Goal: Information Seeking & Learning: Learn about a topic

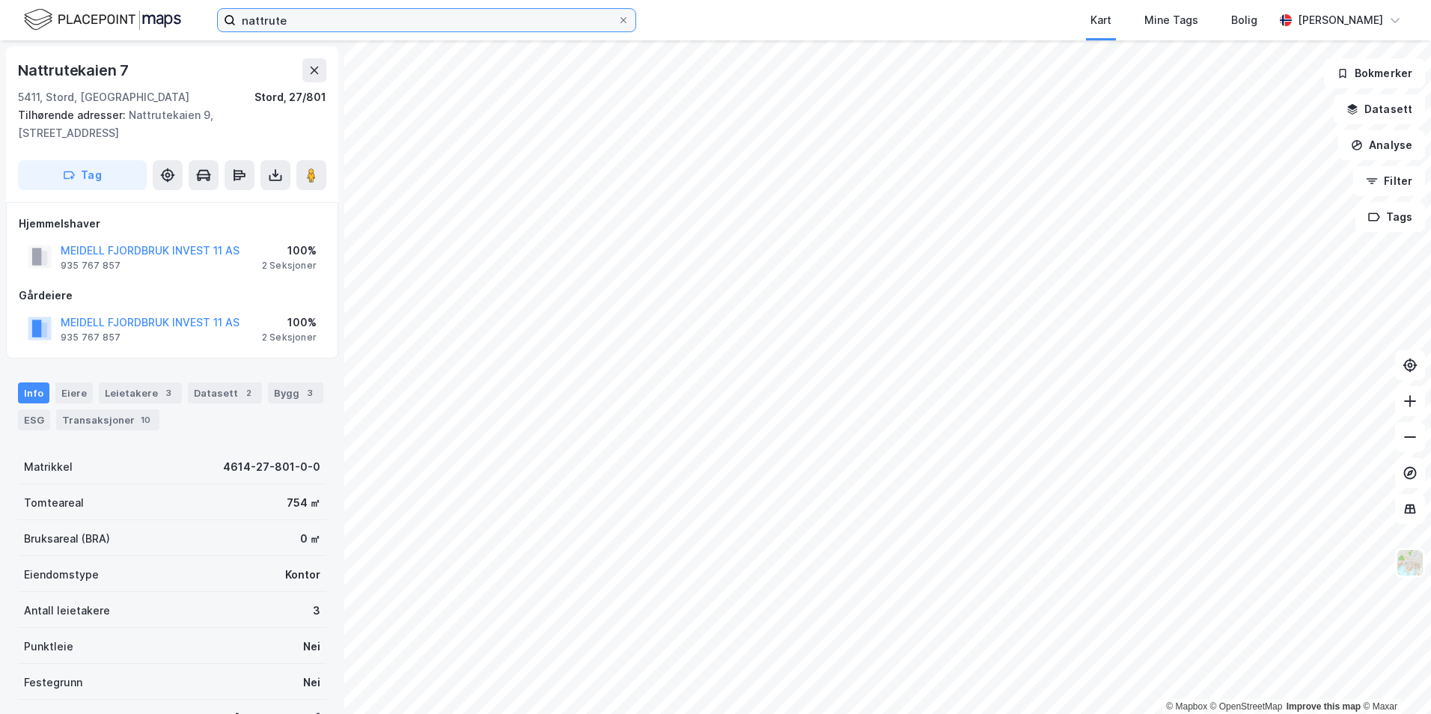
click at [289, 22] on input "nattrute" at bounding box center [427, 20] width 382 height 22
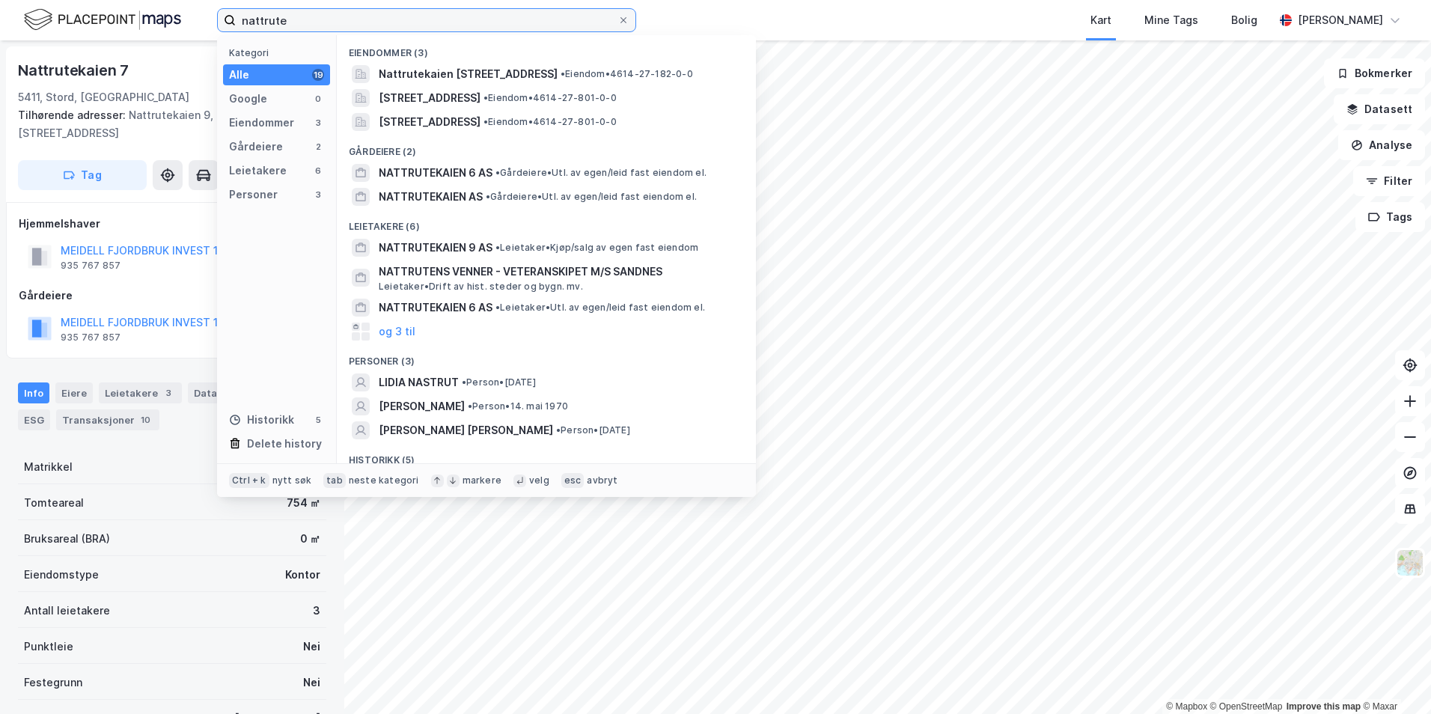
click at [289, 22] on input "nattrute" at bounding box center [427, 20] width 382 height 22
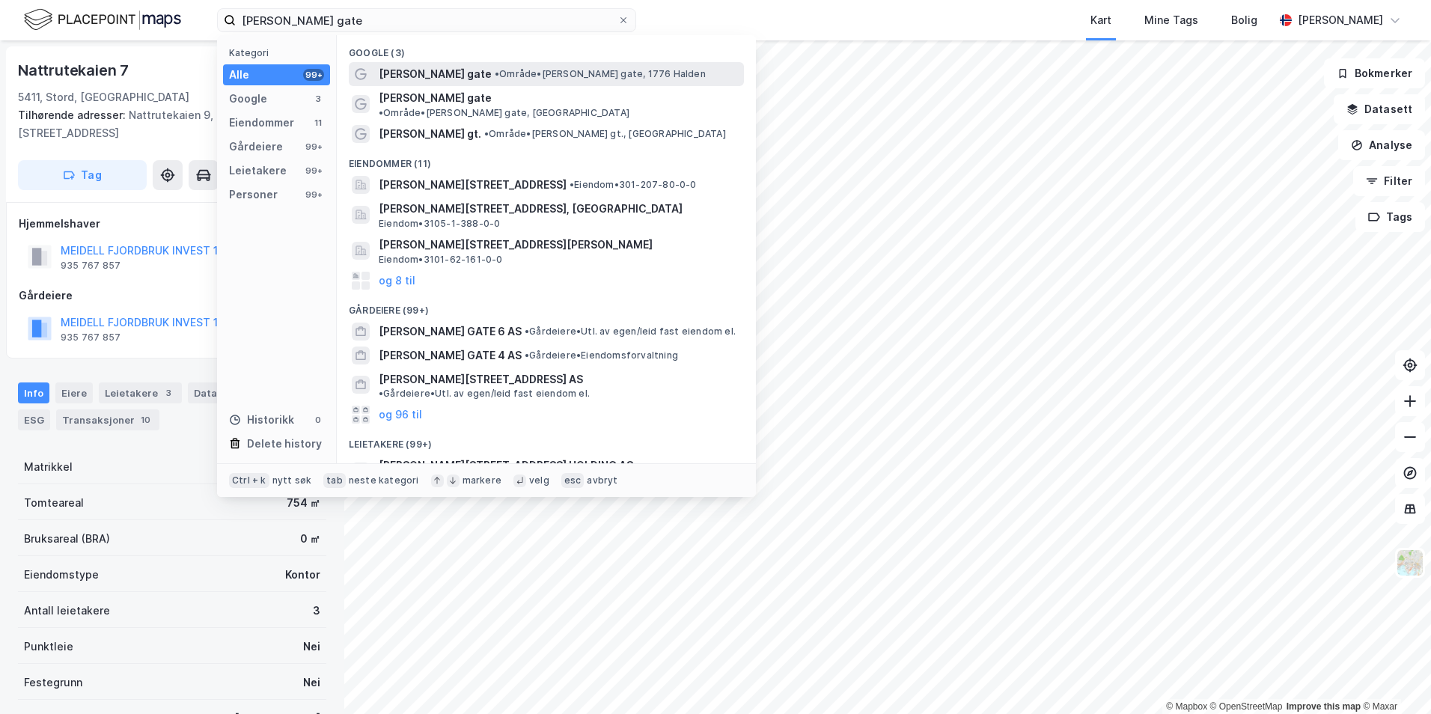
click at [417, 81] on span "[PERSON_NAME] gate" at bounding box center [435, 74] width 113 height 18
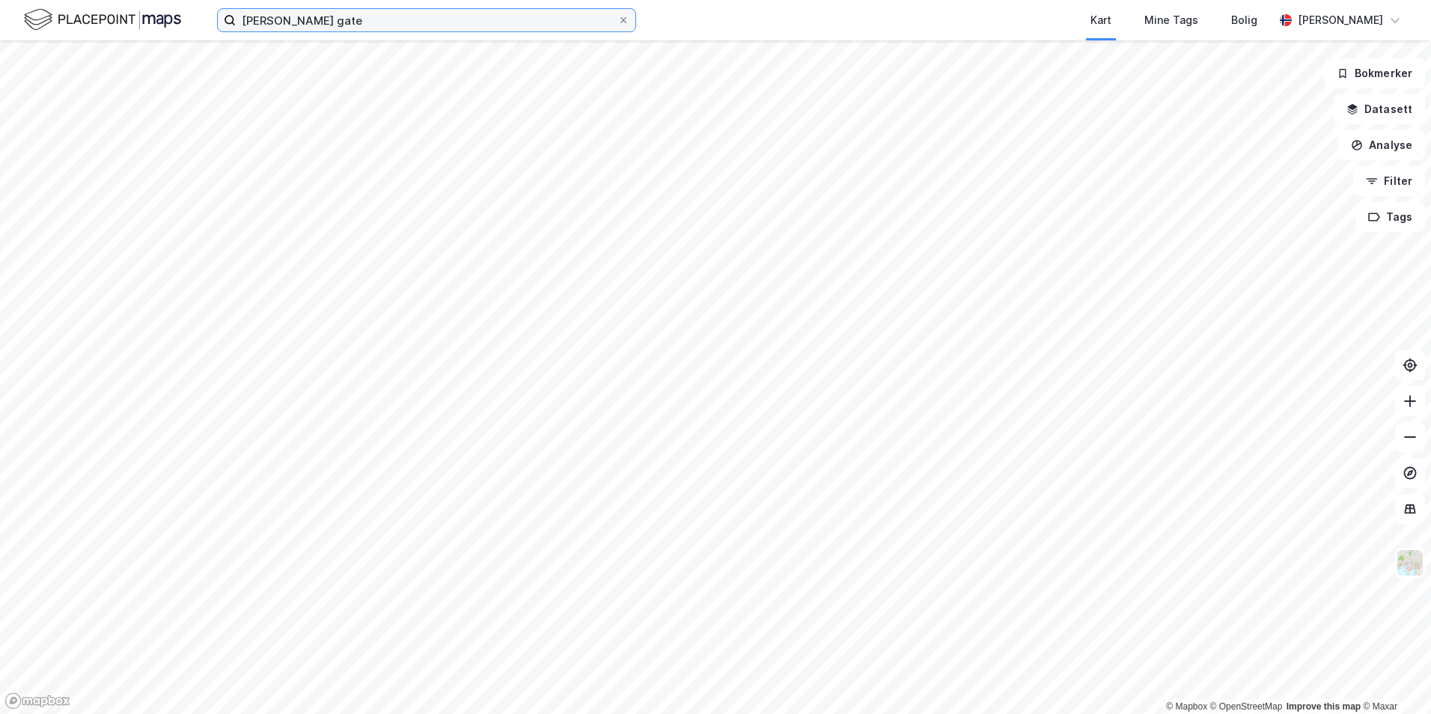
click at [363, 24] on input "[PERSON_NAME] gate" at bounding box center [427, 20] width 382 height 22
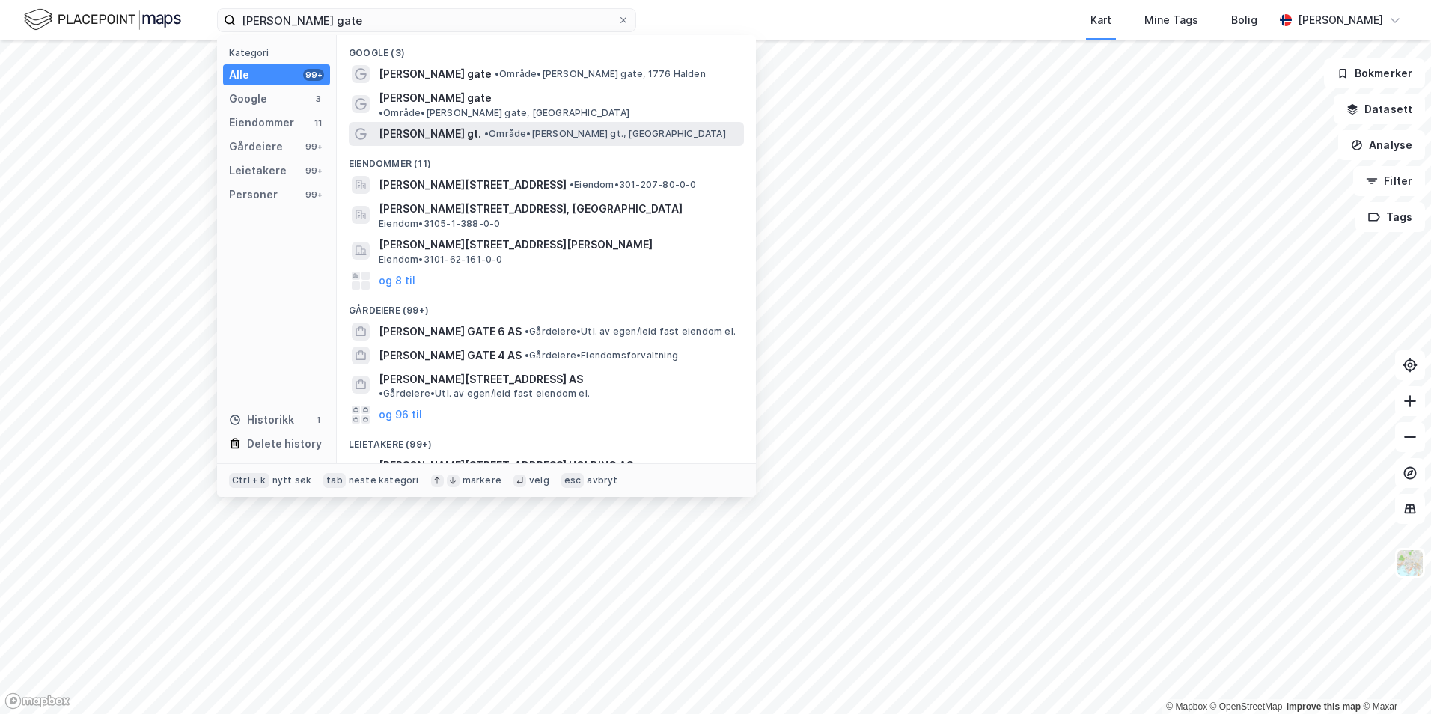
click at [432, 125] on span "[PERSON_NAME] gt." at bounding box center [430, 134] width 103 height 18
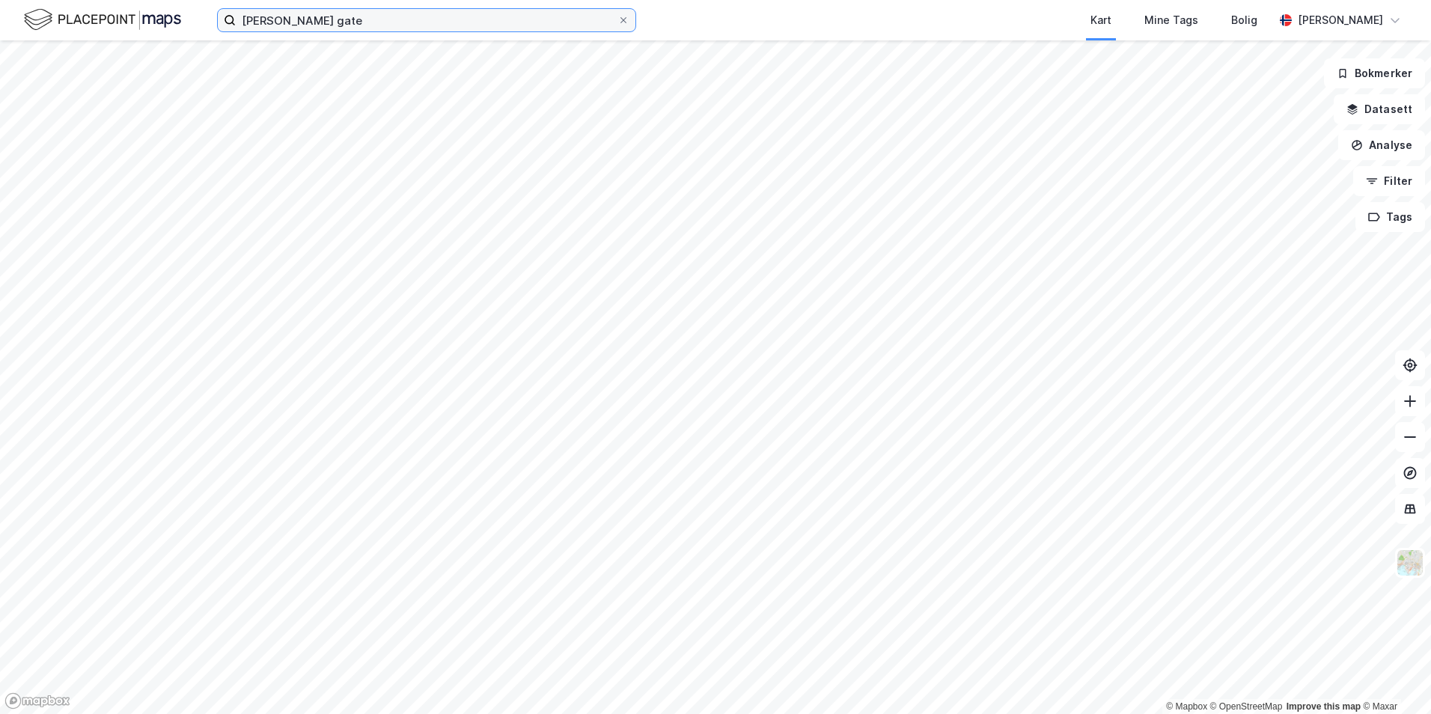
click at [430, 26] on input "[PERSON_NAME] gate" at bounding box center [427, 20] width 382 height 22
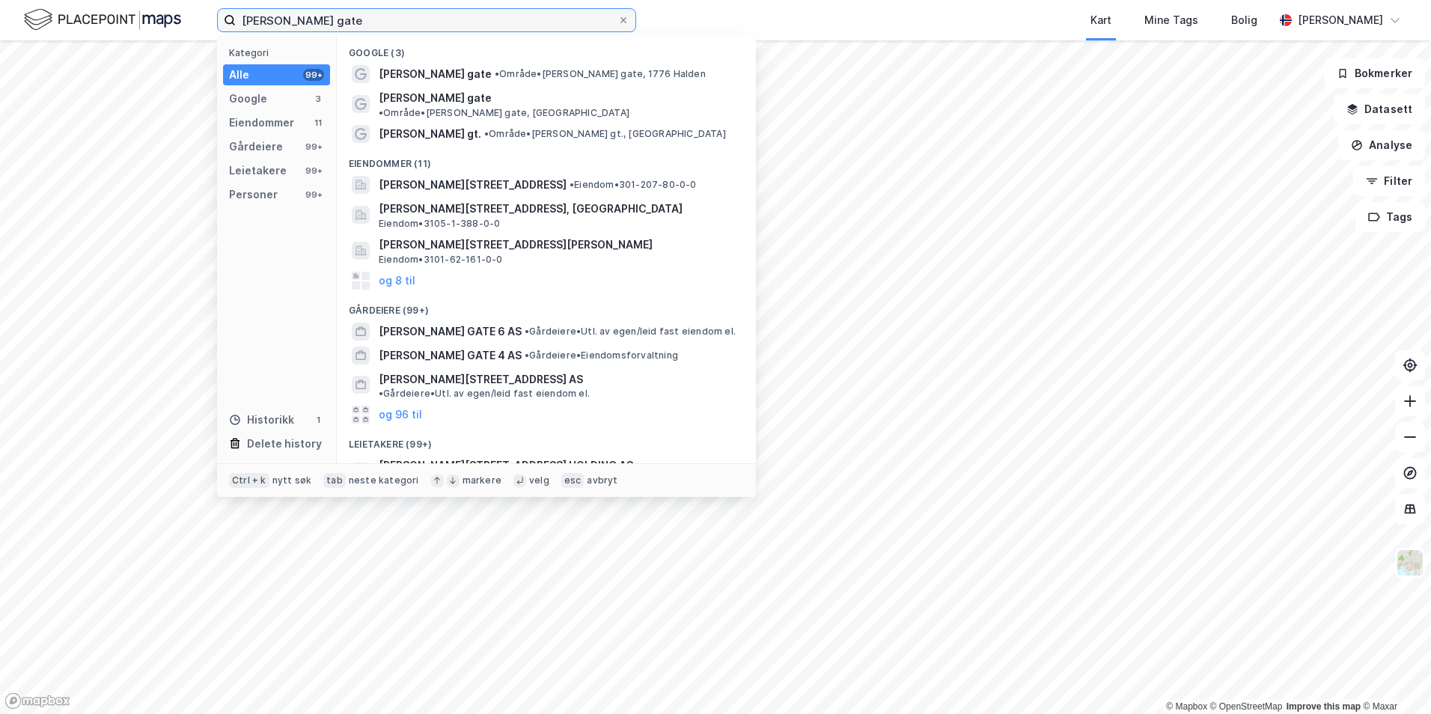
click at [430, 26] on input "[PERSON_NAME] gate" at bounding box center [427, 20] width 382 height 22
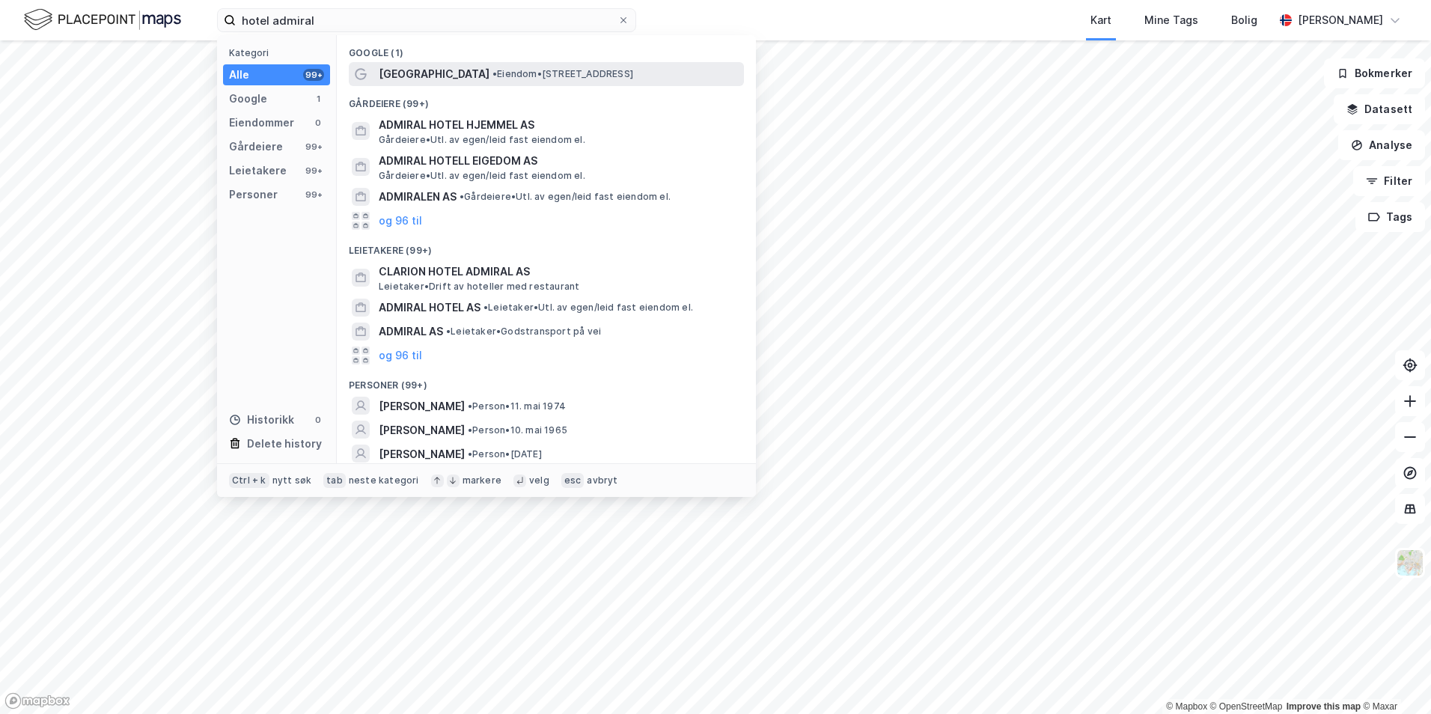
click at [427, 74] on span "[GEOGRAPHIC_DATA]" at bounding box center [434, 74] width 111 height 18
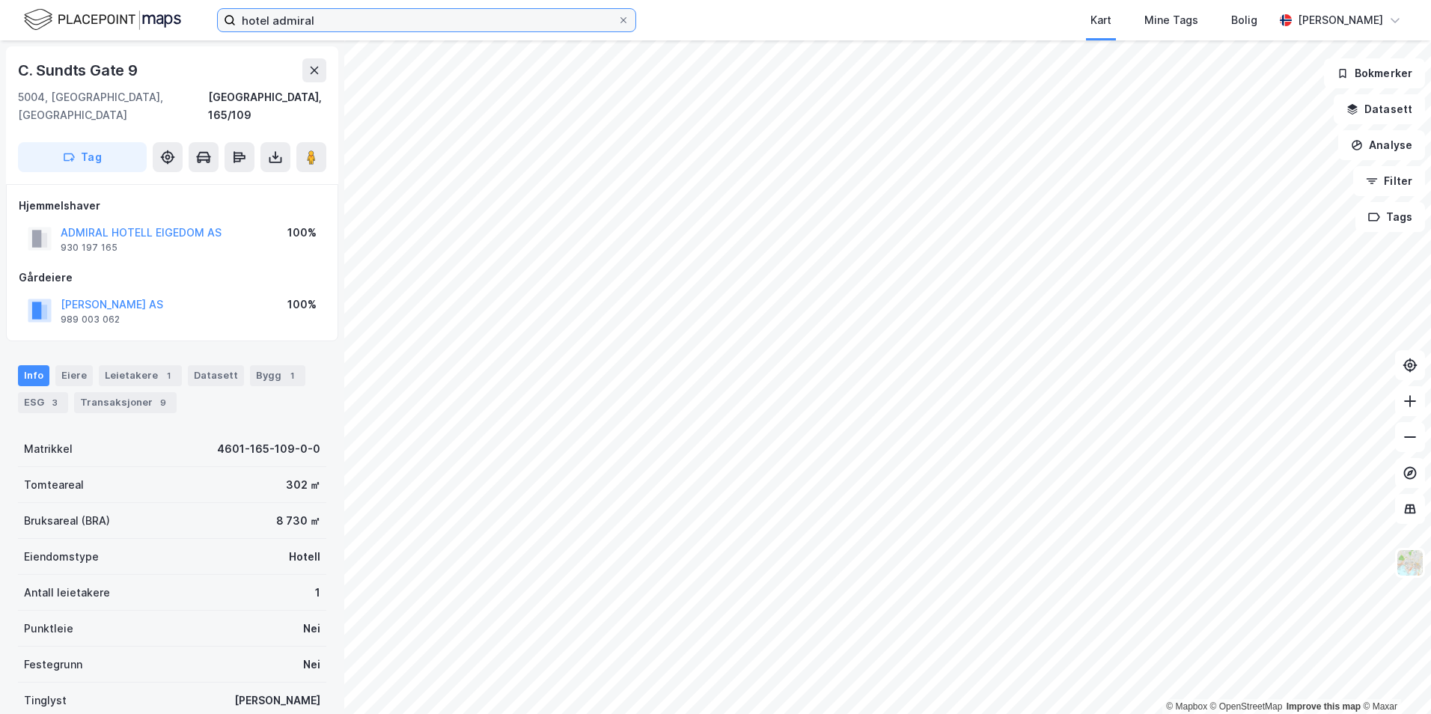
click at [281, 31] on input "hotel admiral" at bounding box center [427, 20] width 382 height 22
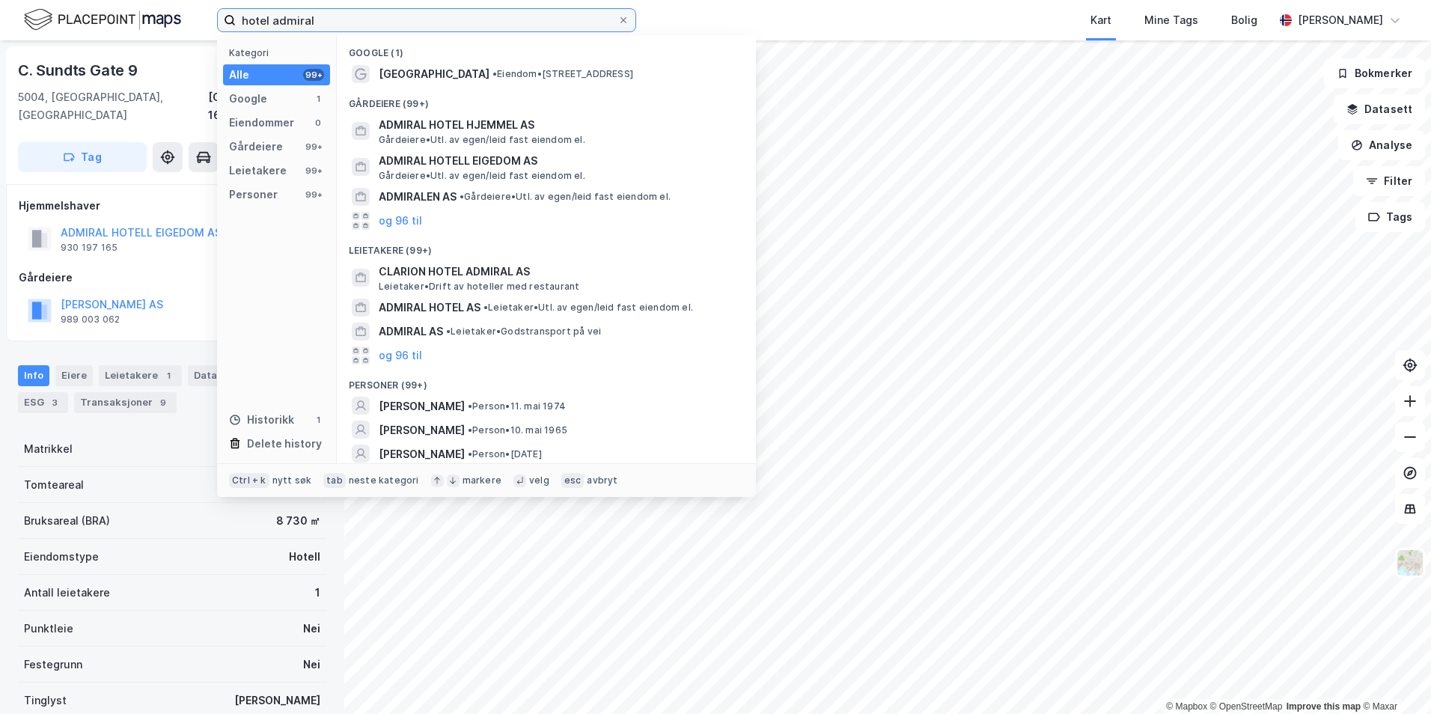
click at [281, 31] on input "hotel admiral" at bounding box center [427, 20] width 382 height 22
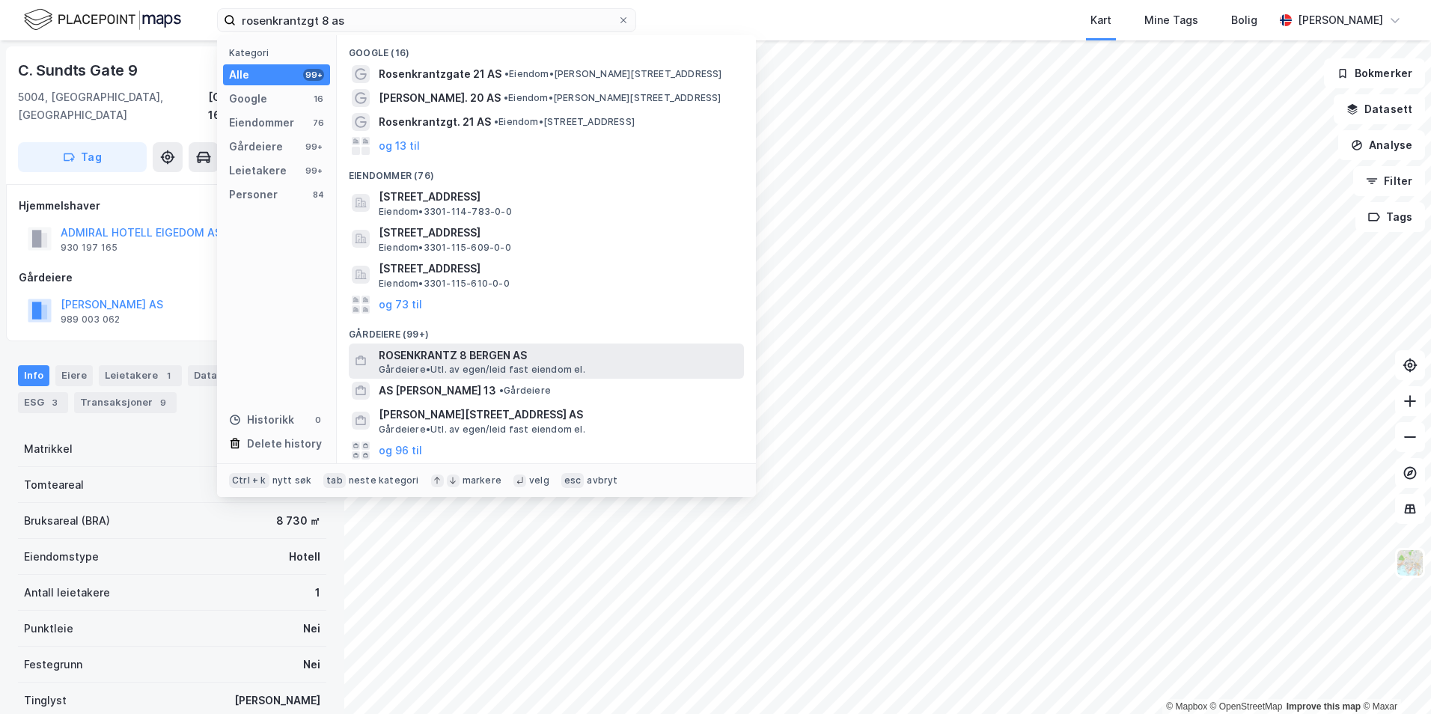
click at [418, 359] on span "ROSENKRANTZ 8 BERGEN AS" at bounding box center [558, 356] width 359 height 18
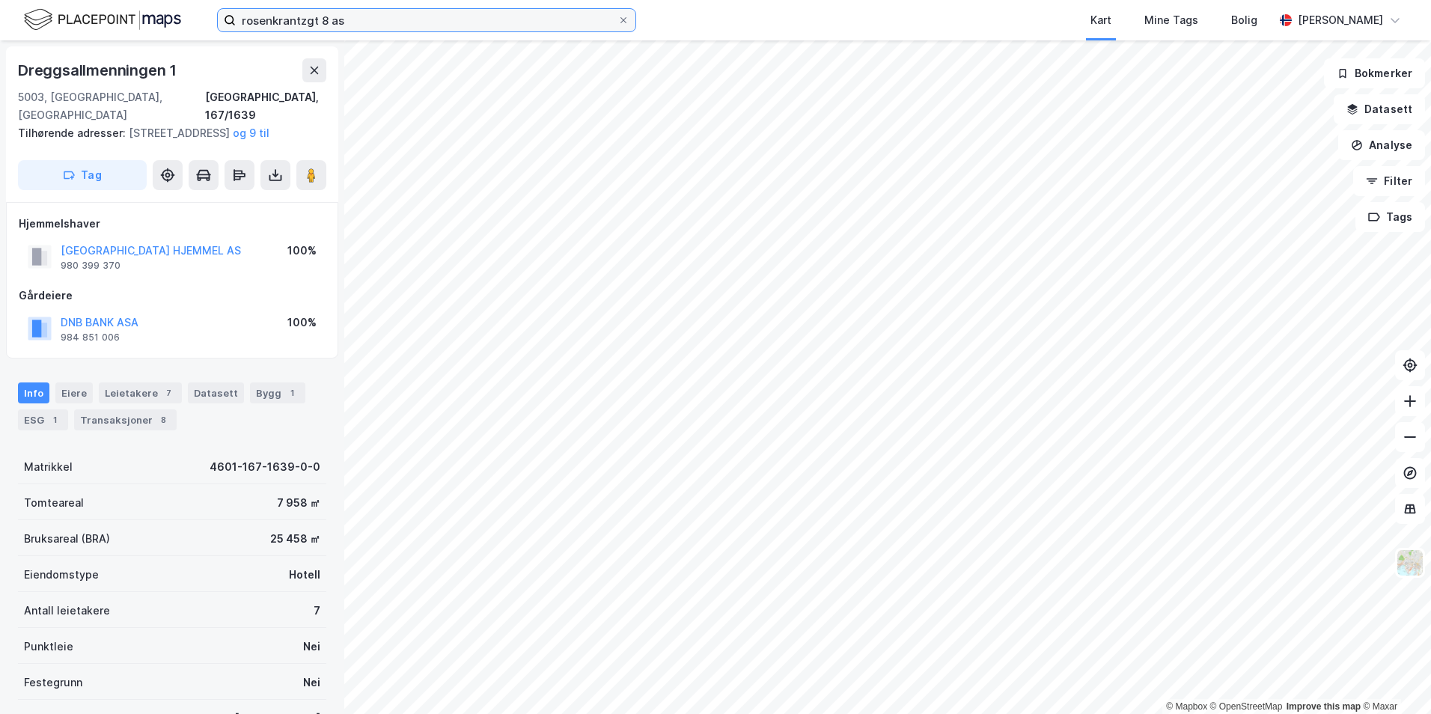
click at [304, 21] on input "rosenkrantzgt 8 as" at bounding box center [427, 20] width 382 height 22
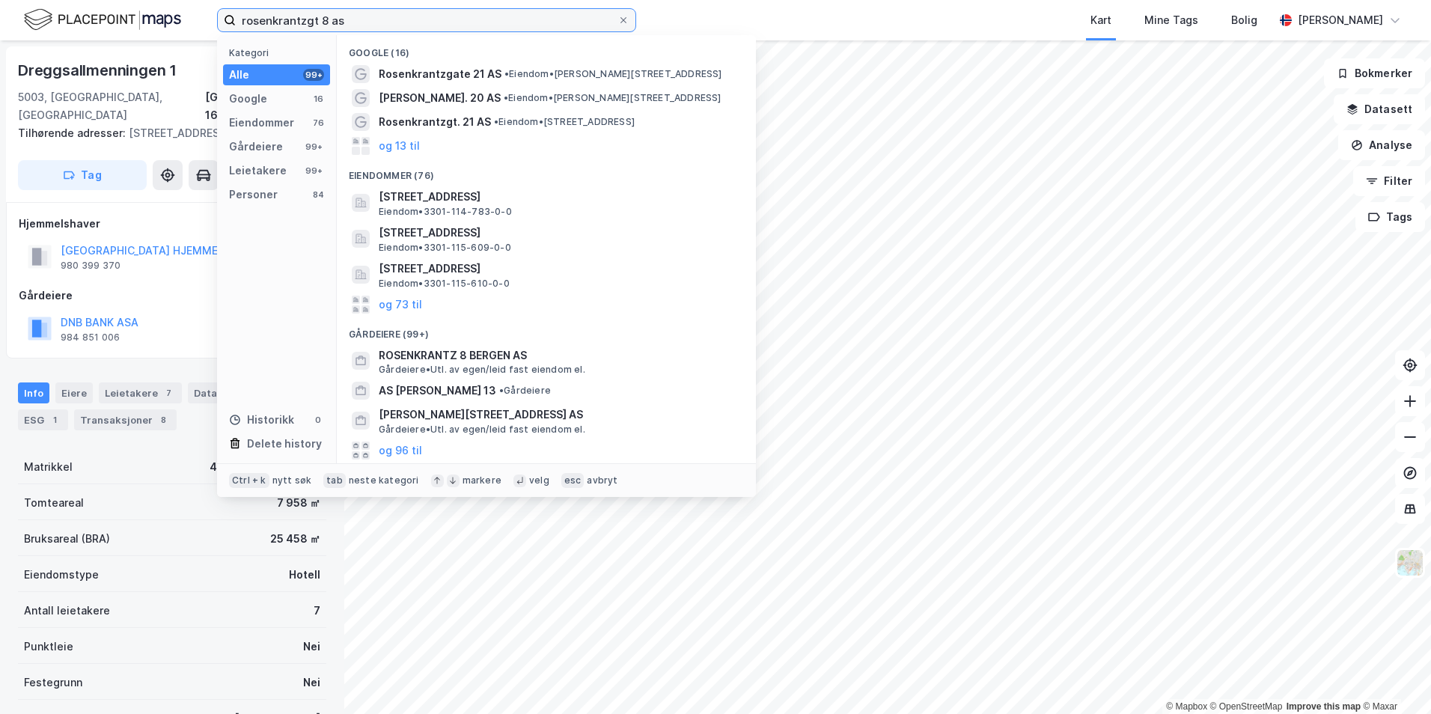
click at [314, 17] on input "rosenkrantzgt 8 as" at bounding box center [427, 20] width 382 height 22
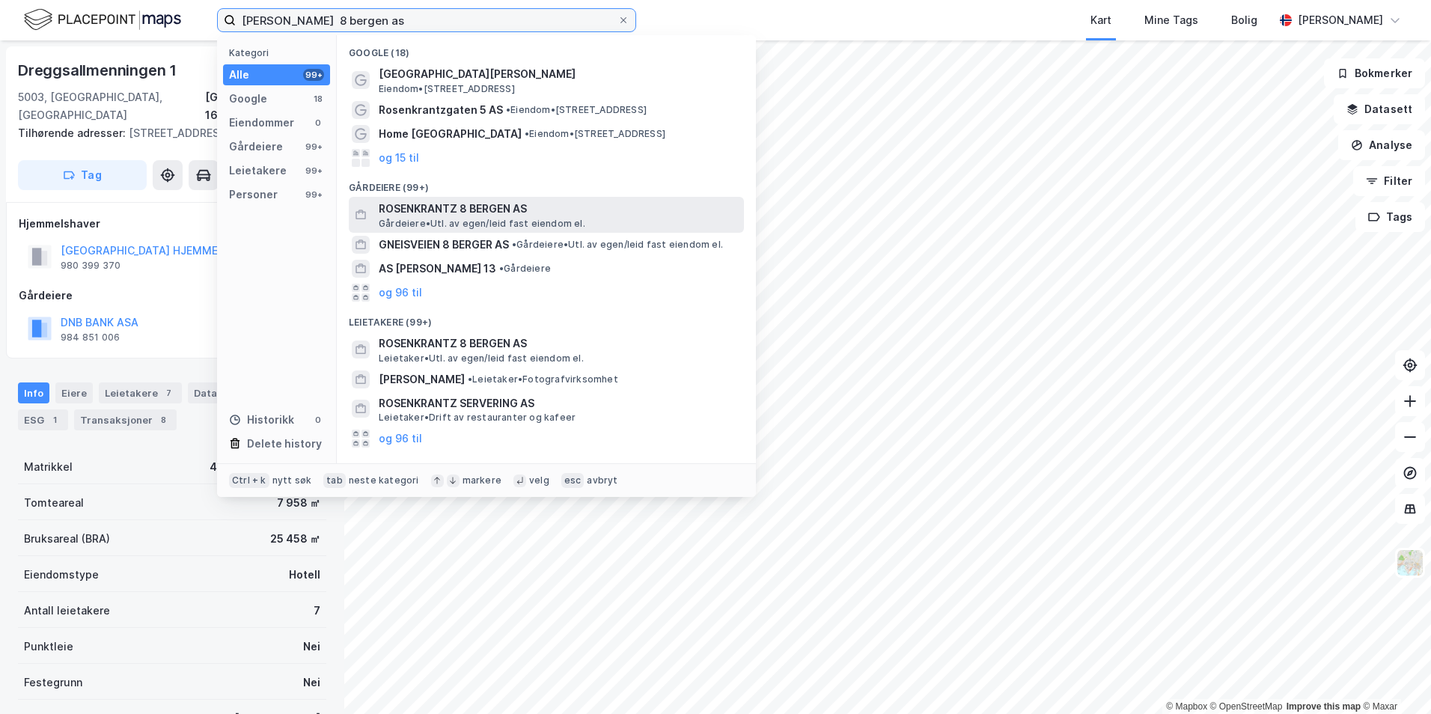
type input "[PERSON_NAME] 8 bergen as"
click at [425, 209] on span "ROSENKRANTZ 8 BERGEN AS" at bounding box center [558, 209] width 359 height 18
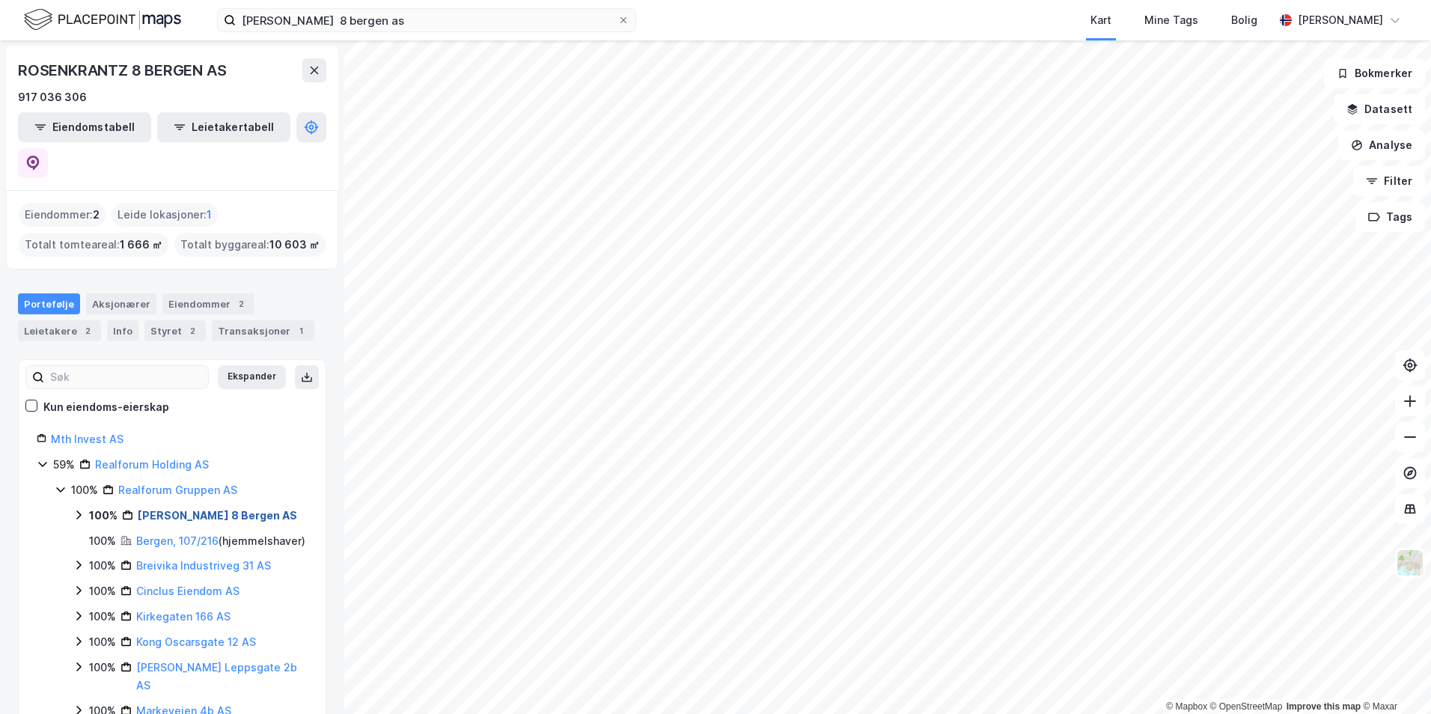
click at [169, 509] on link "[PERSON_NAME] 8 Bergen AS" at bounding box center [217, 515] width 159 height 13
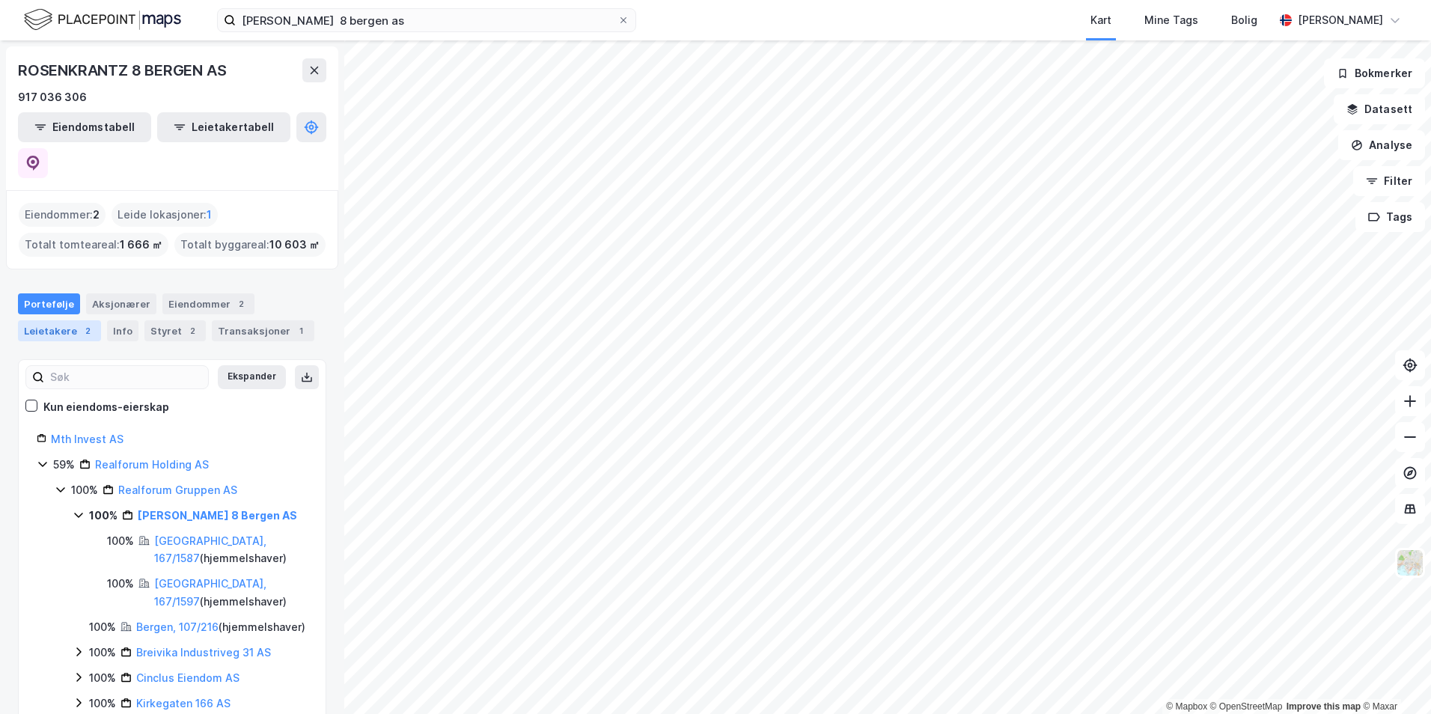
click at [61, 320] on div "Leietakere 2" at bounding box center [59, 330] width 83 height 21
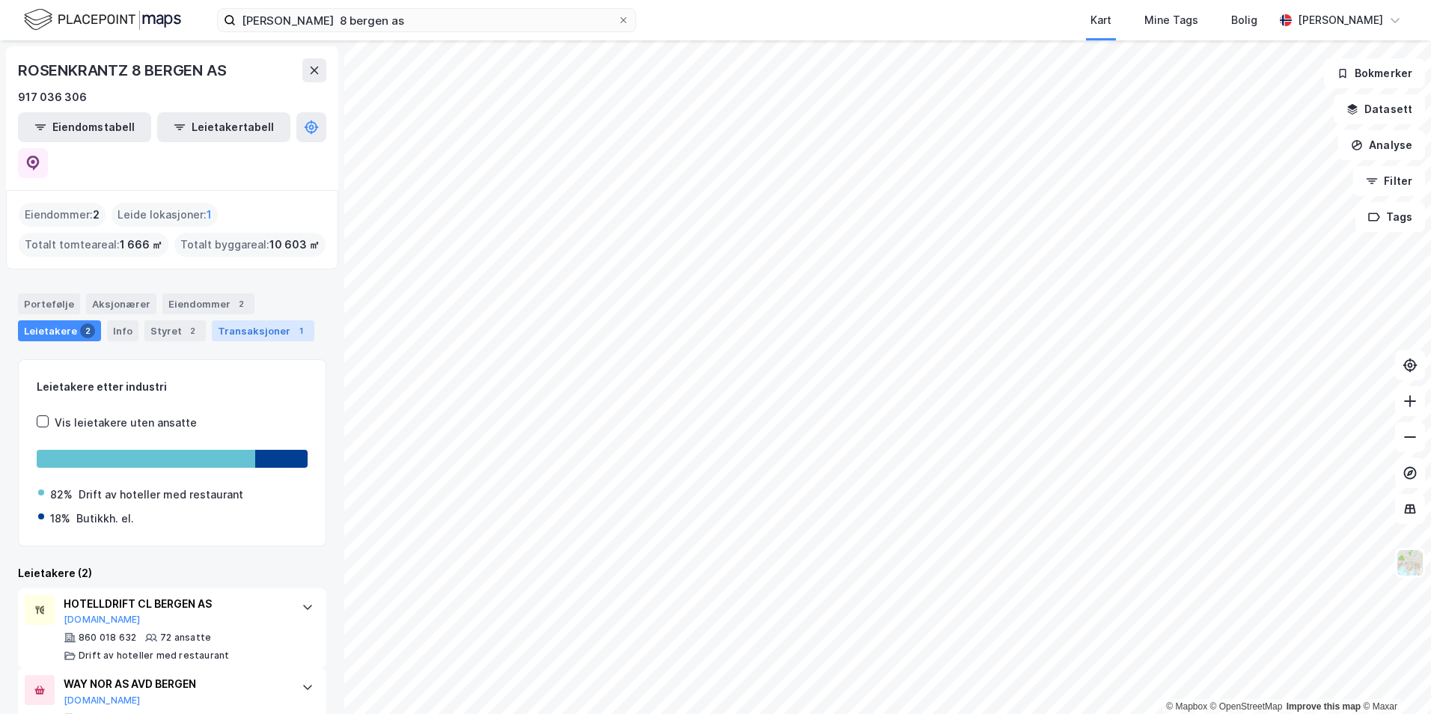
click at [230, 320] on div "Transaksjoner 1" at bounding box center [263, 330] width 103 height 21
